Goal: Task Accomplishment & Management: Manage account settings

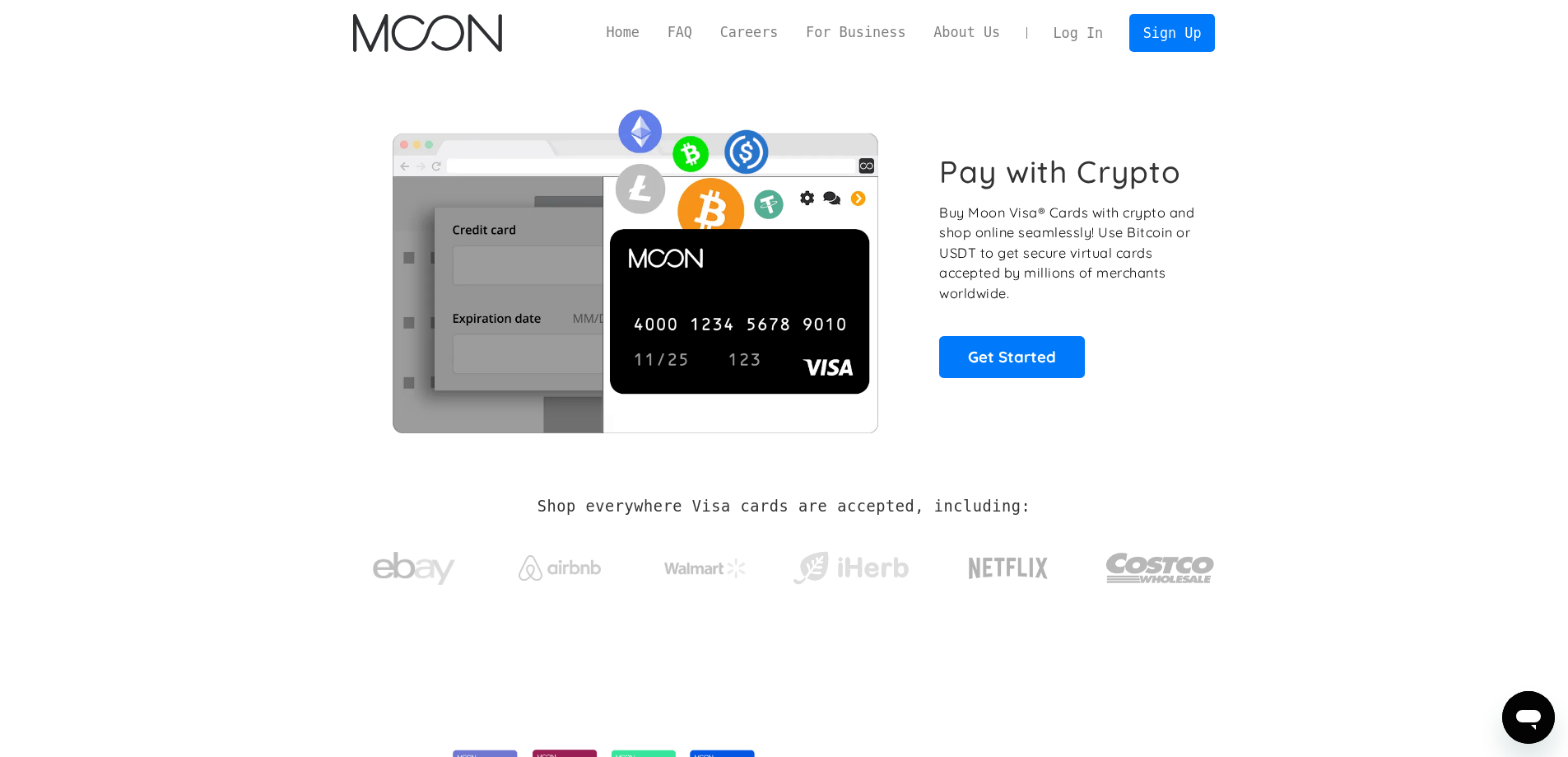
click at [1079, 36] on link "Log In" at bounding box center [1078, 33] width 78 height 36
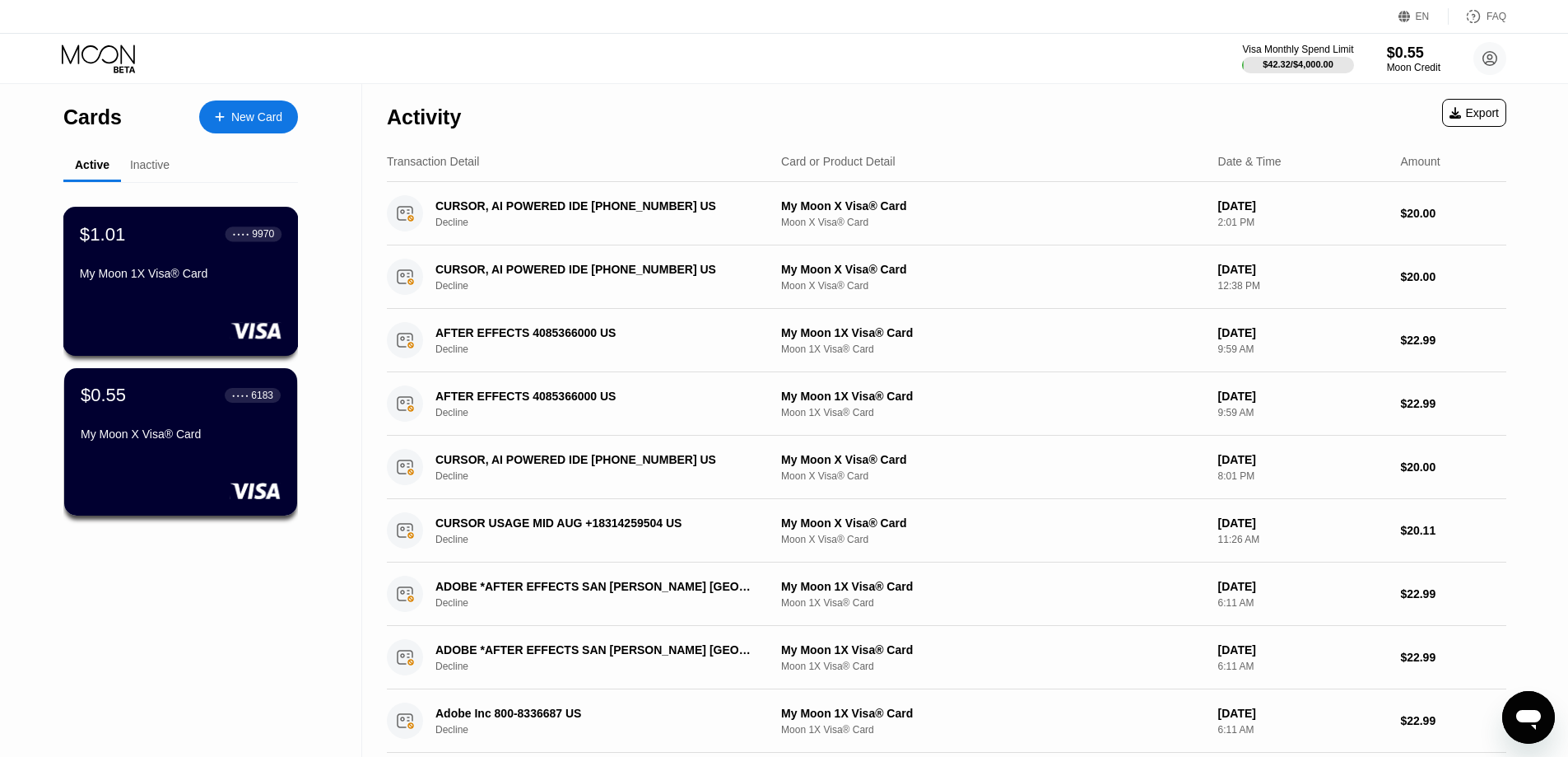
click at [189, 296] on div "$1.01 ● ● ● ● 9970 My Moon 1X Visa® Card" at bounding box center [181, 280] width 236 height 149
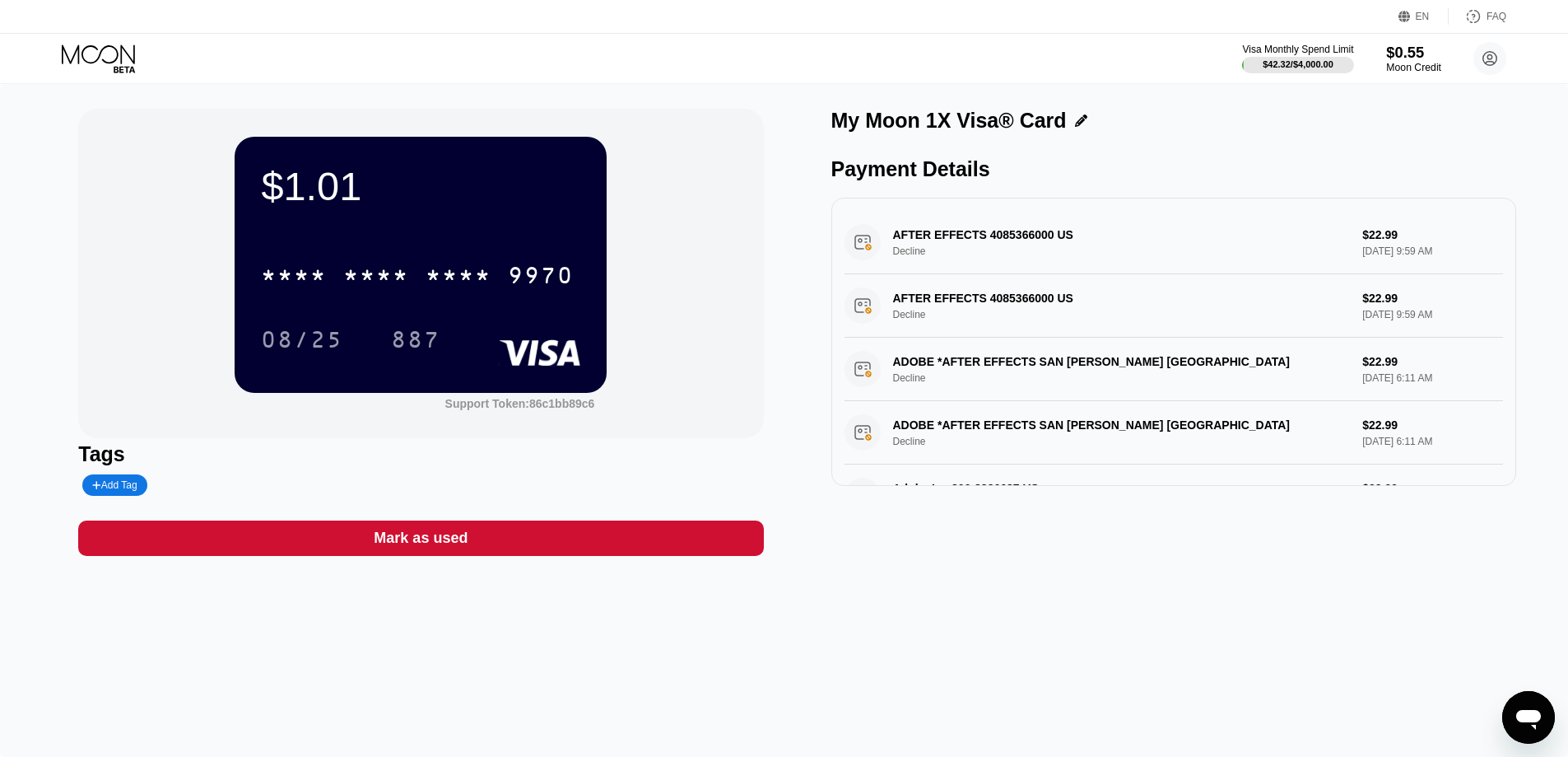
click at [1426, 59] on div "$0.55" at bounding box center [1415, 52] width 56 height 17
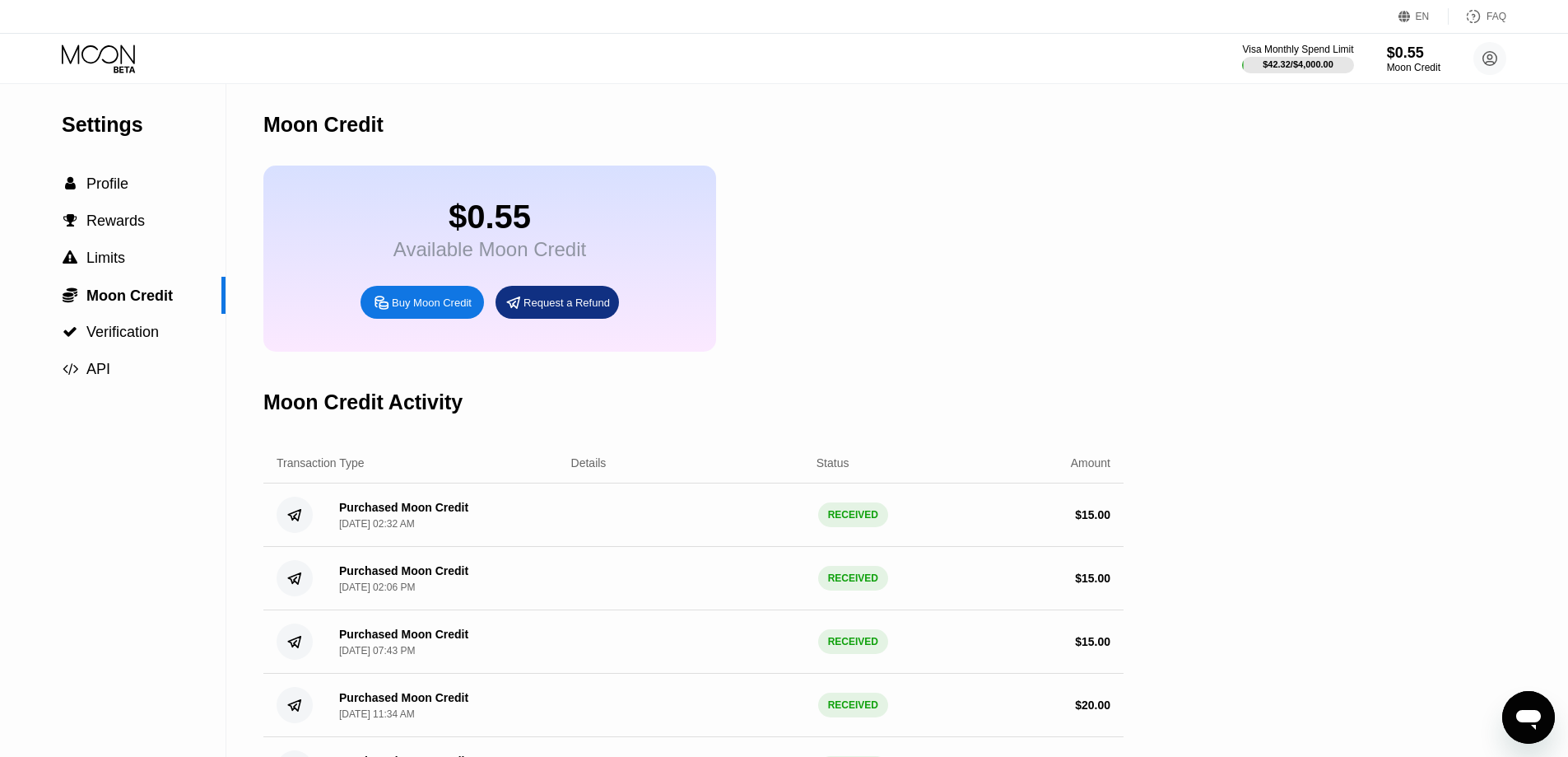
click at [84, 58] on icon at bounding box center [100, 59] width 77 height 29
